Goal: Check status: Check status

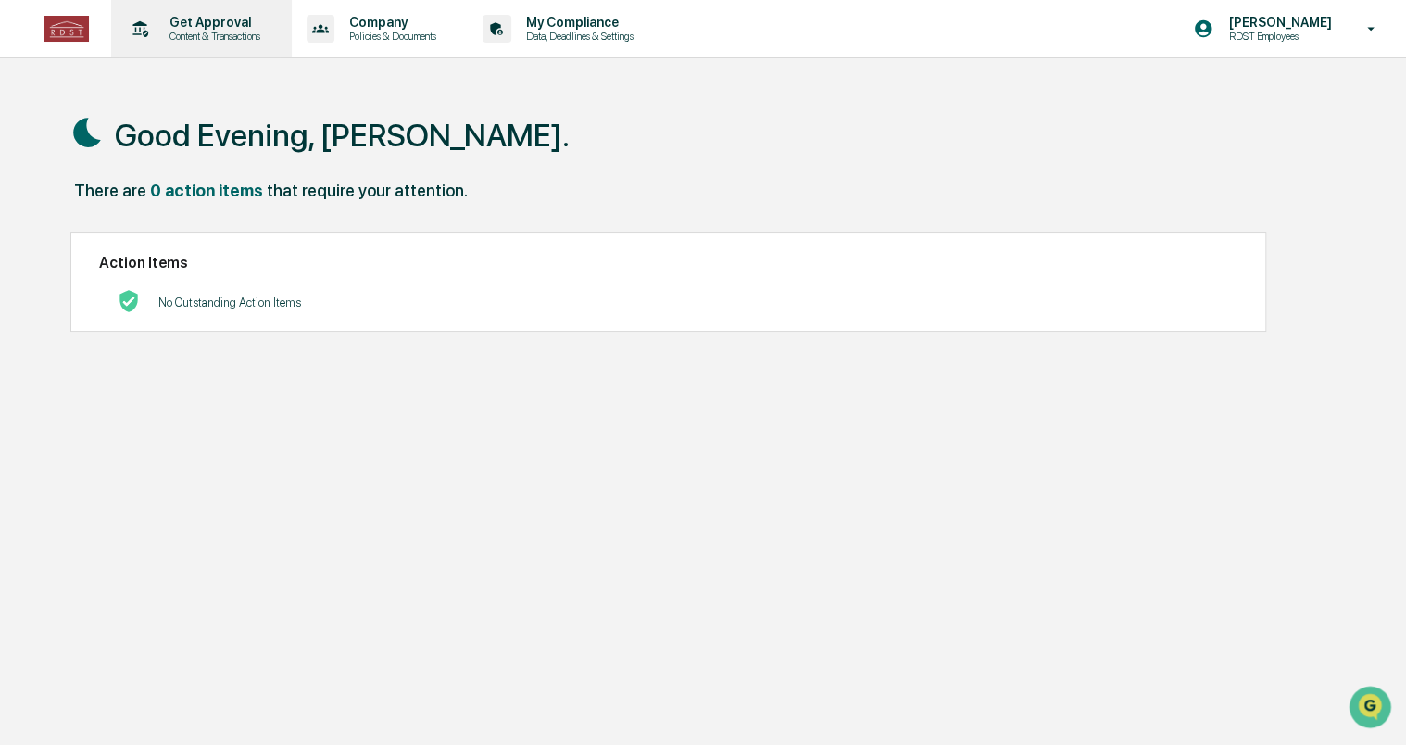
click at [242, 45] on div "Get Approval Content & Transactions" at bounding box center [200, 28] width 162 height 57
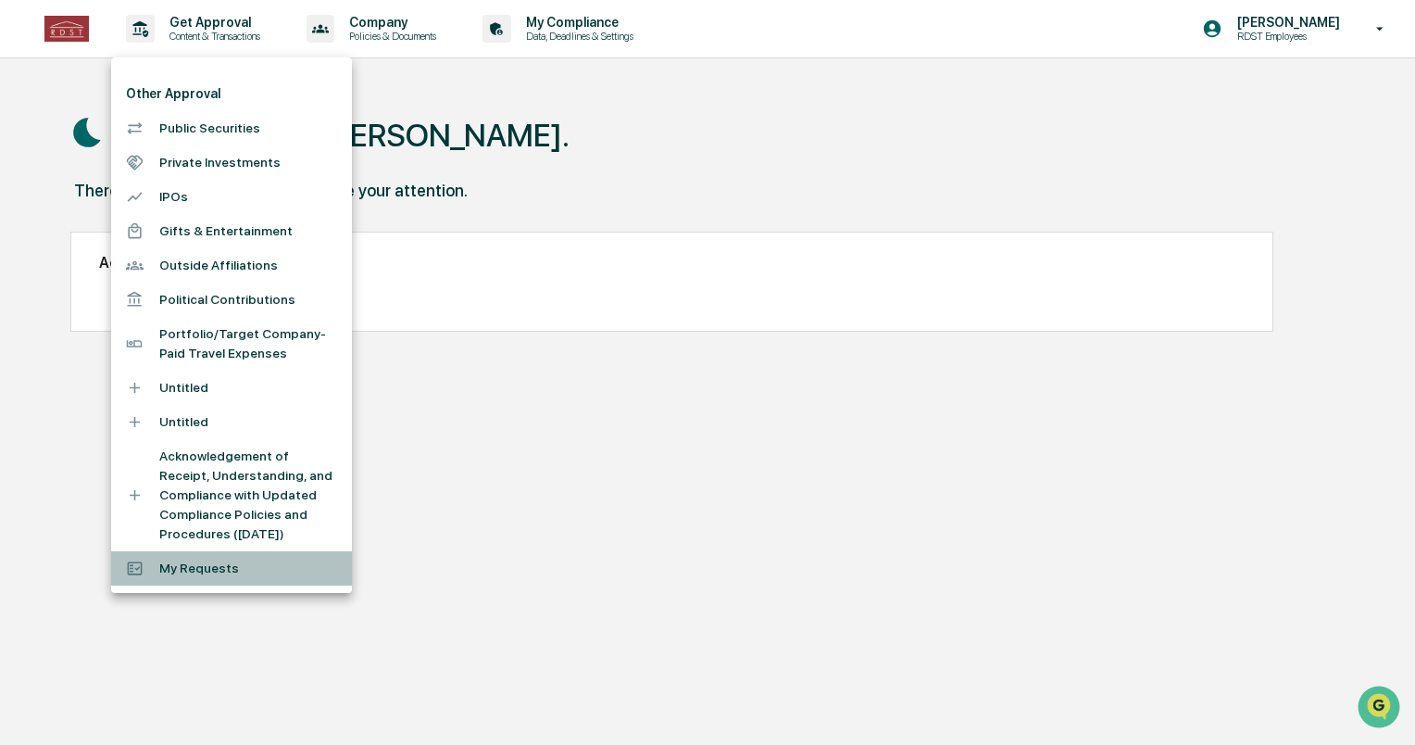
click at [169, 579] on li "My Requests" at bounding box center [231, 568] width 241 height 34
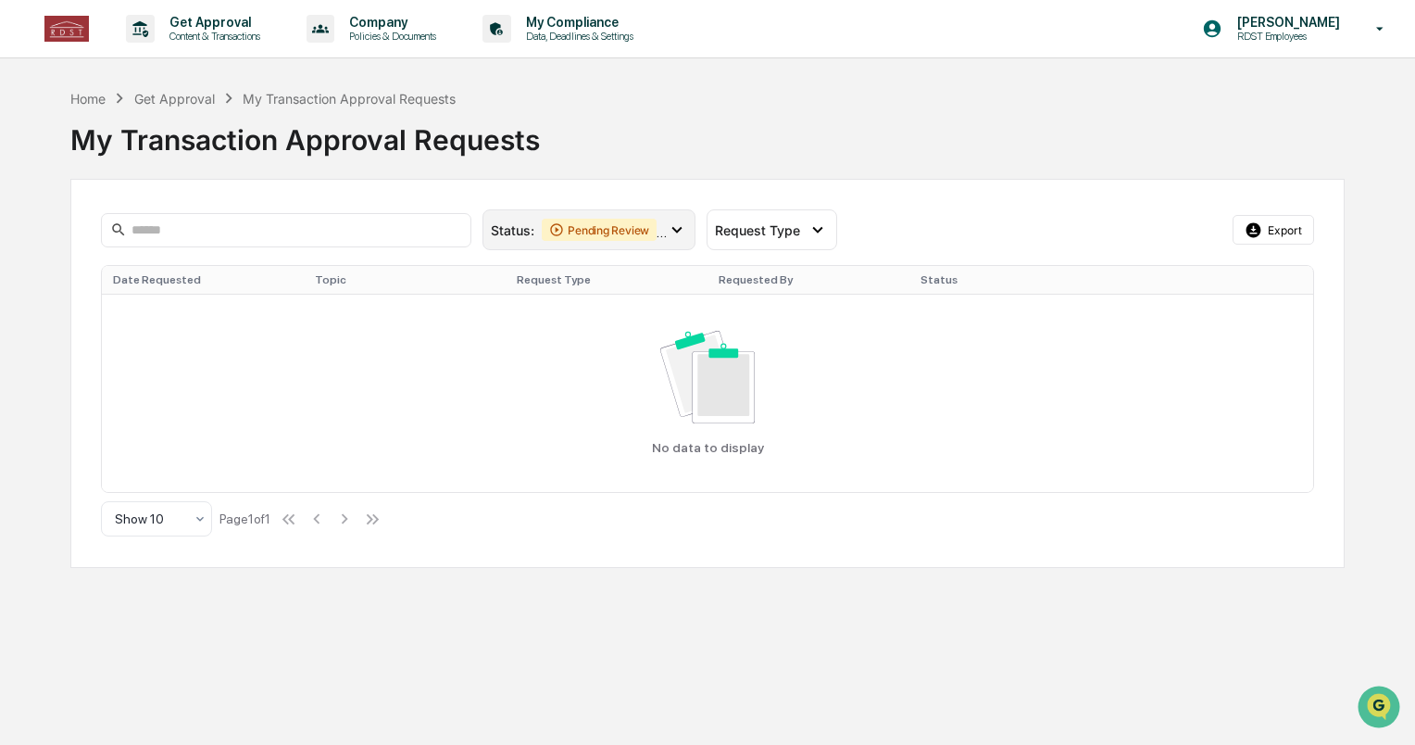
click at [675, 222] on icon at bounding box center [677, 229] width 20 height 20
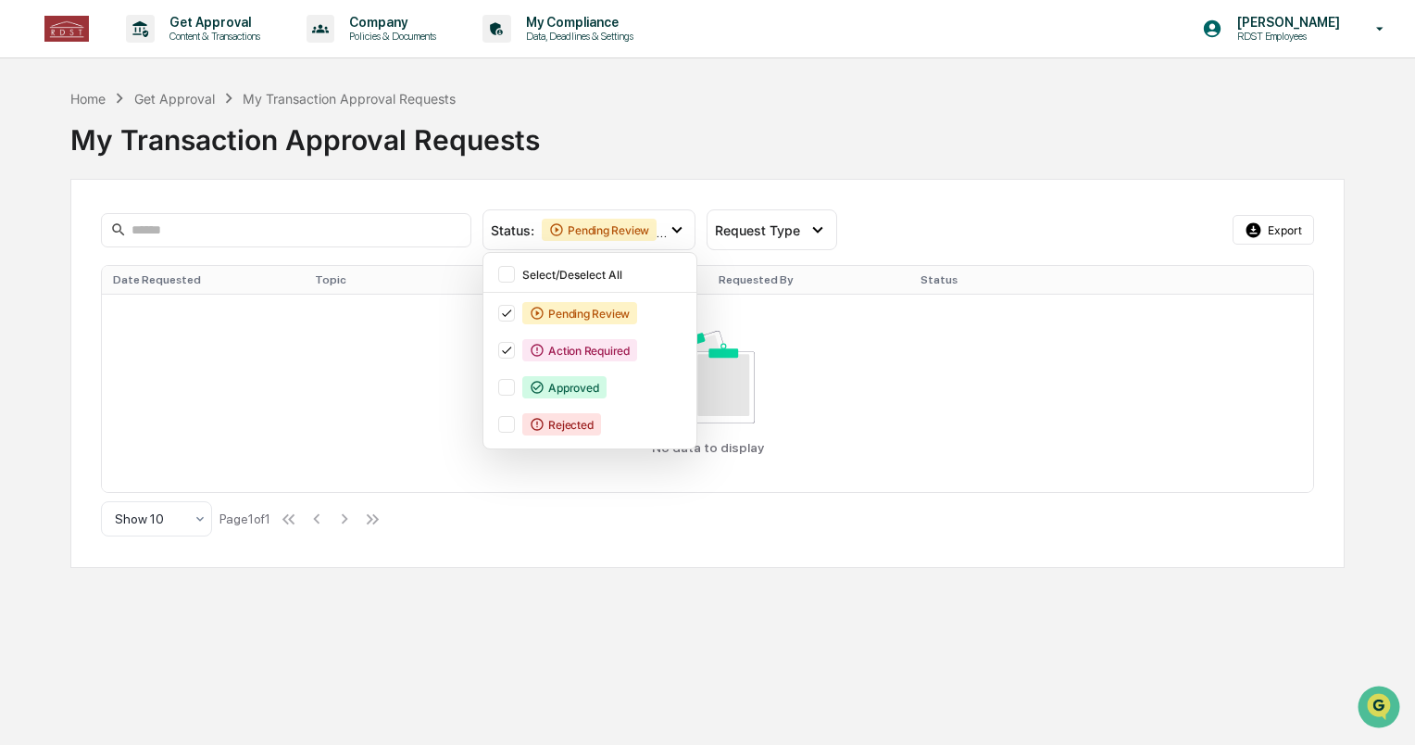
click at [572, 287] on div "Select/Deselect All Pending Review Action Required Approved Rejected" at bounding box center [589, 350] width 215 height 197
click at [564, 275] on div "Select/Deselect All" at bounding box center [603, 275] width 163 height 14
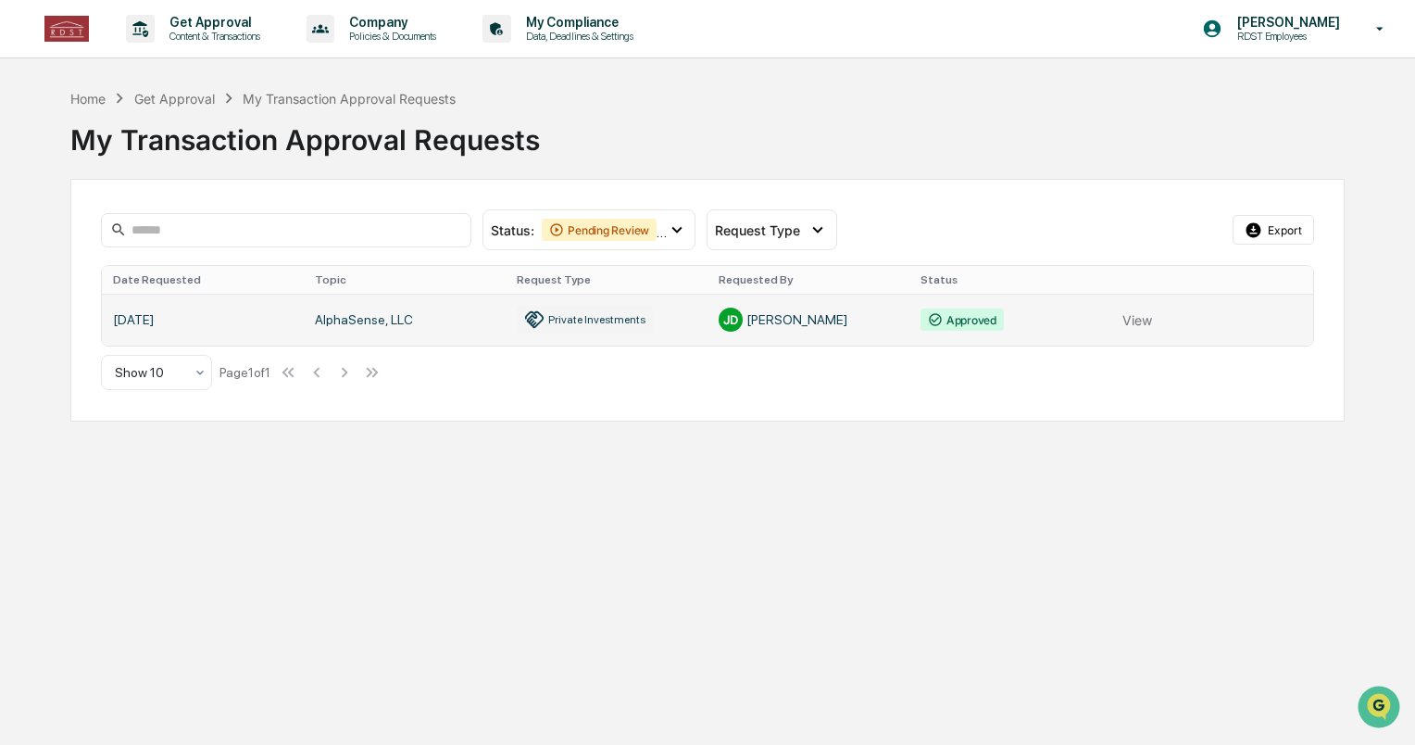
click at [1127, 320] on link at bounding box center [707, 320] width 1210 height 52
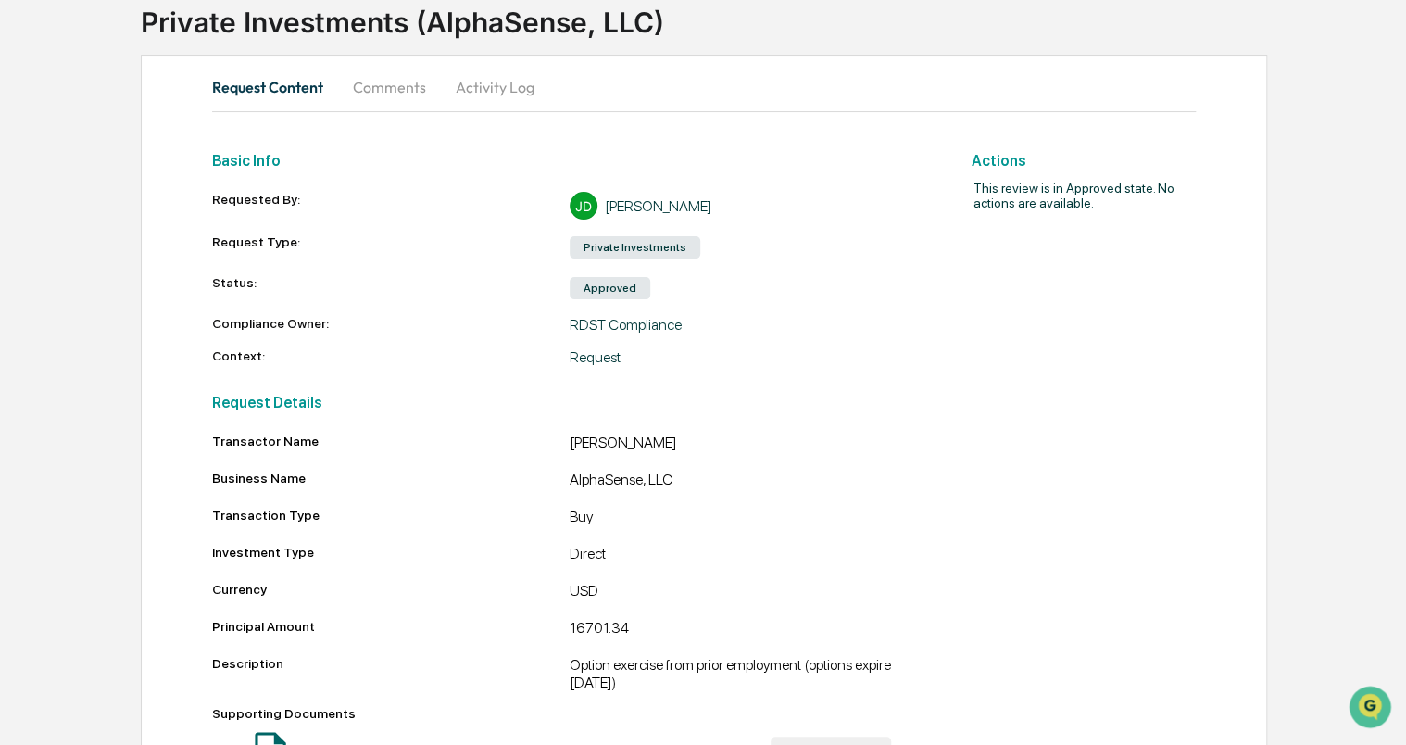
scroll to position [126, 0]
